Goal: Navigation & Orientation: Find specific page/section

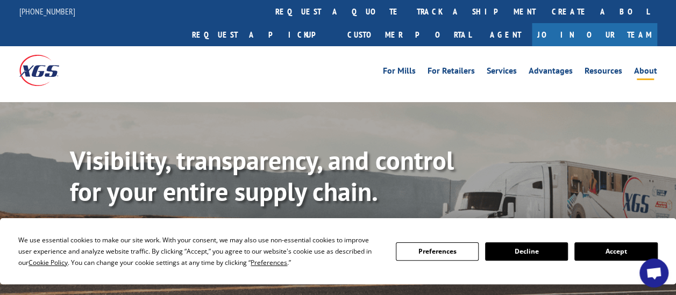
click at [650, 67] on link "About" at bounding box center [645, 73] width 23 height 12
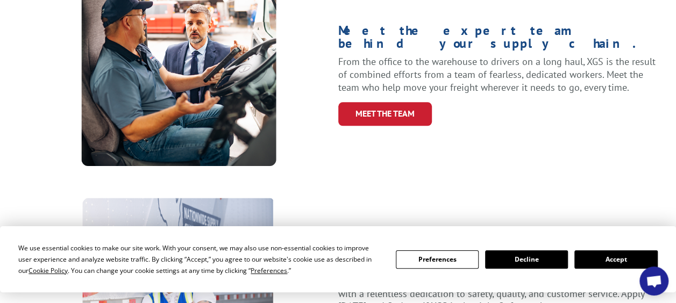
scroll to position [451, 0]
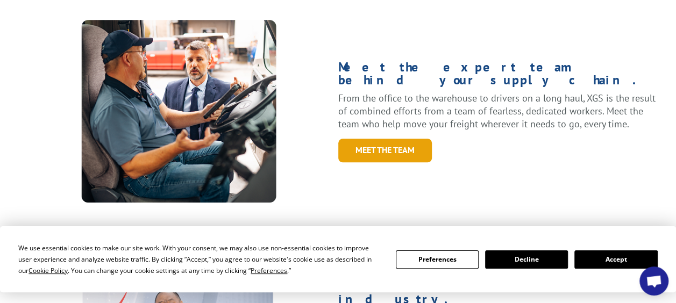
click at [375, 139] on link "Meet the Team" at bounding box center [385, 150] width 94 height 23
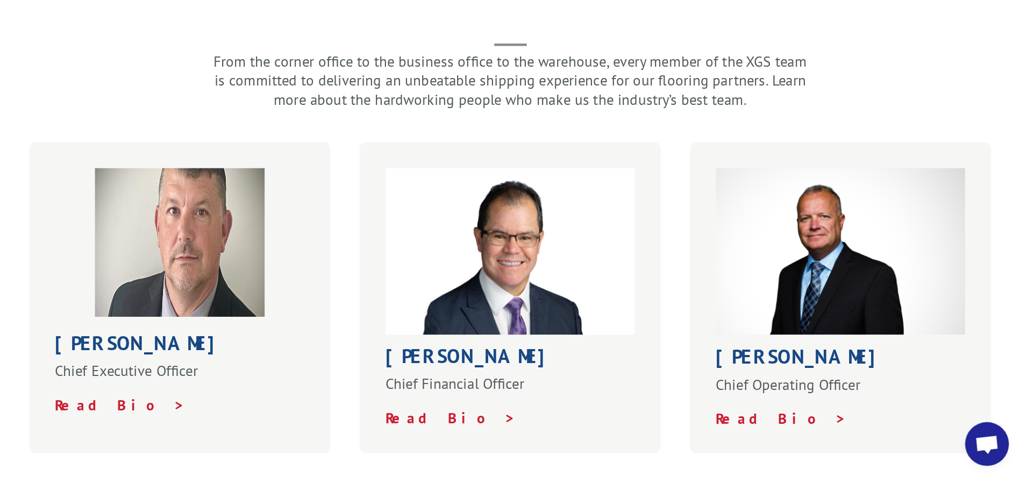
scroll to position [333, 0]
